Goal: Navigation & Orientation: Find specific page/section

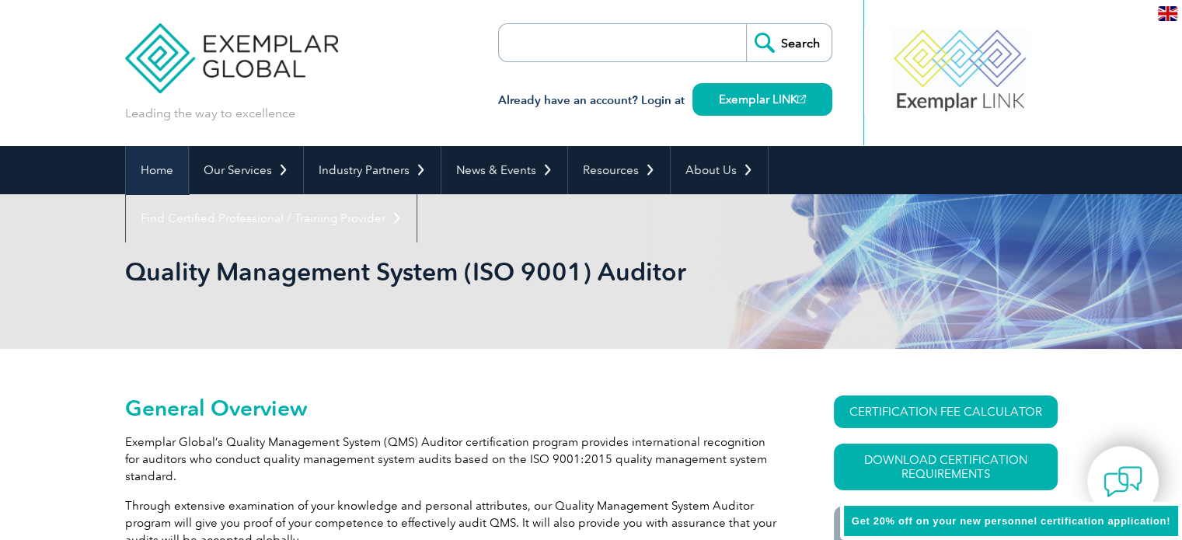
click at [158, 174] on link "Home" at bounding box center [157, 170] width 62 height 48
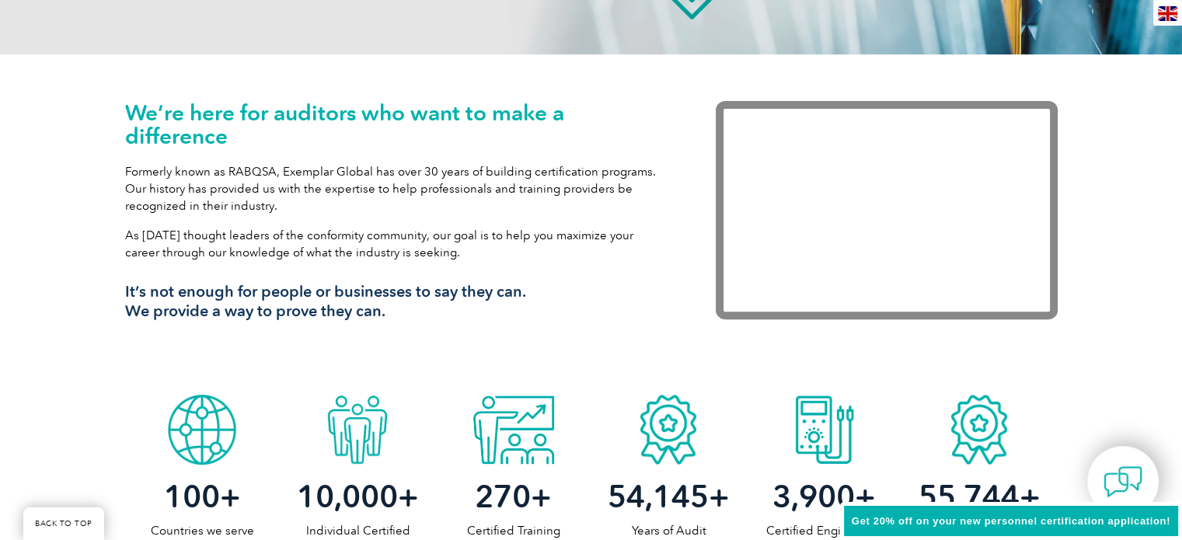
scroll to position [466, 0]
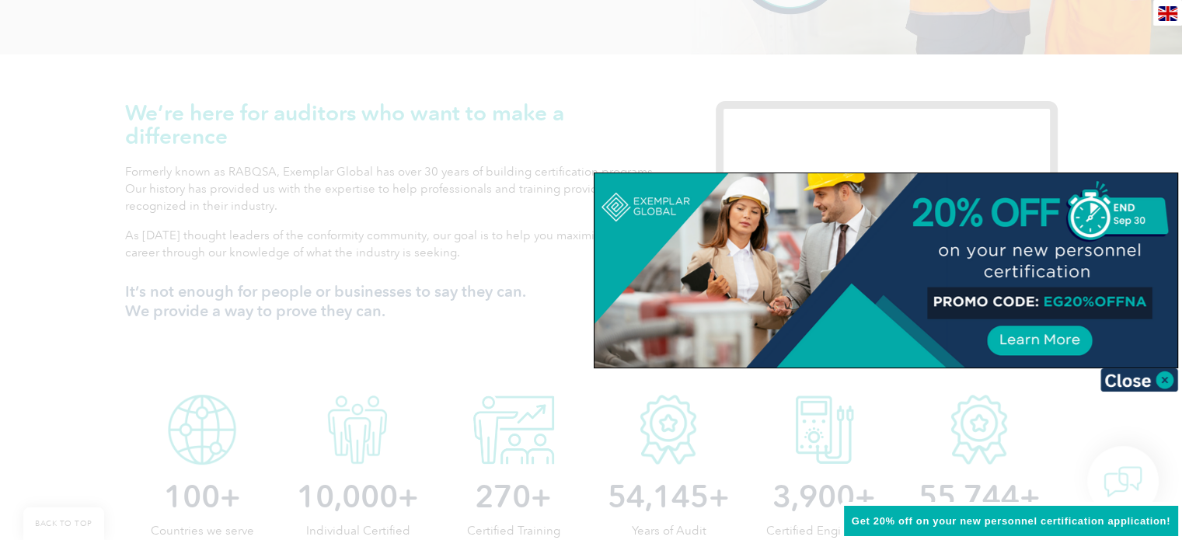
click at [809, 236] on div at bounding box center [886, 270] width 583 height 194
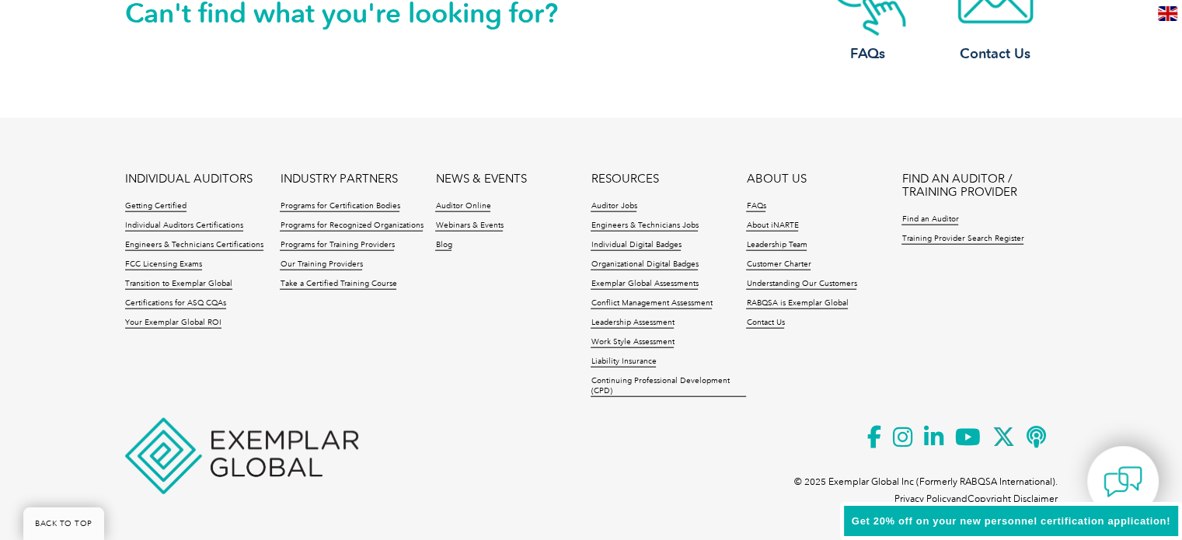
scroll to position [3725, 0]
click at [344, 244] on link "Programs for Training Providers" at bounding box center [337, 244] width 114 height 11
